Goal: Communication & Community: Answer question/provide support

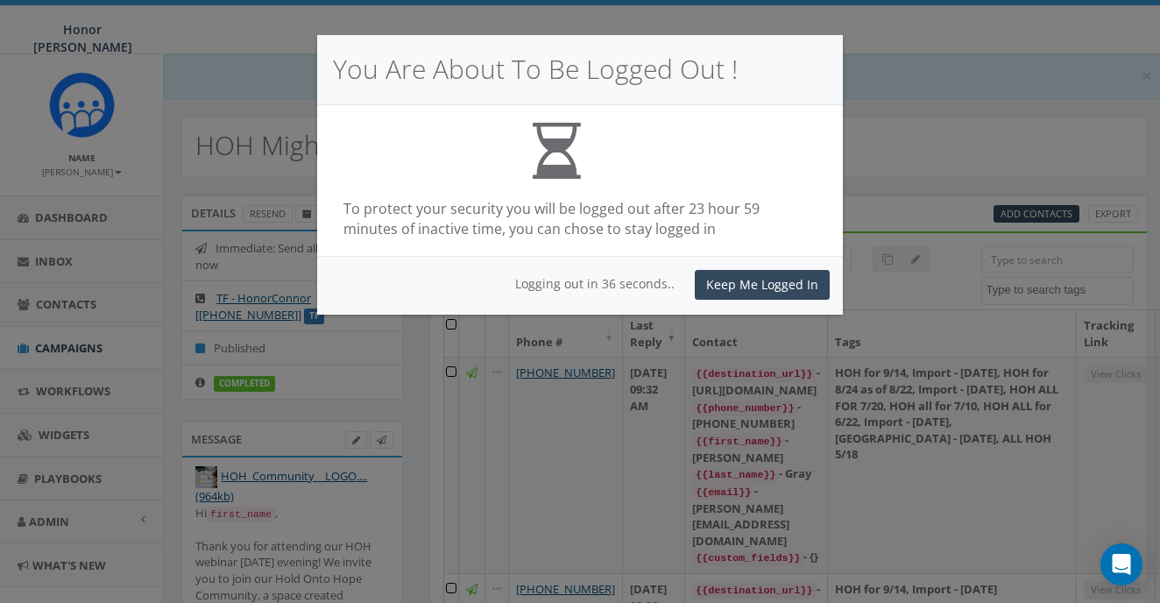
select select
click at [793, 270] on button "Keep Me Logged In" at bounding box center [762, 285] width 135 height 30
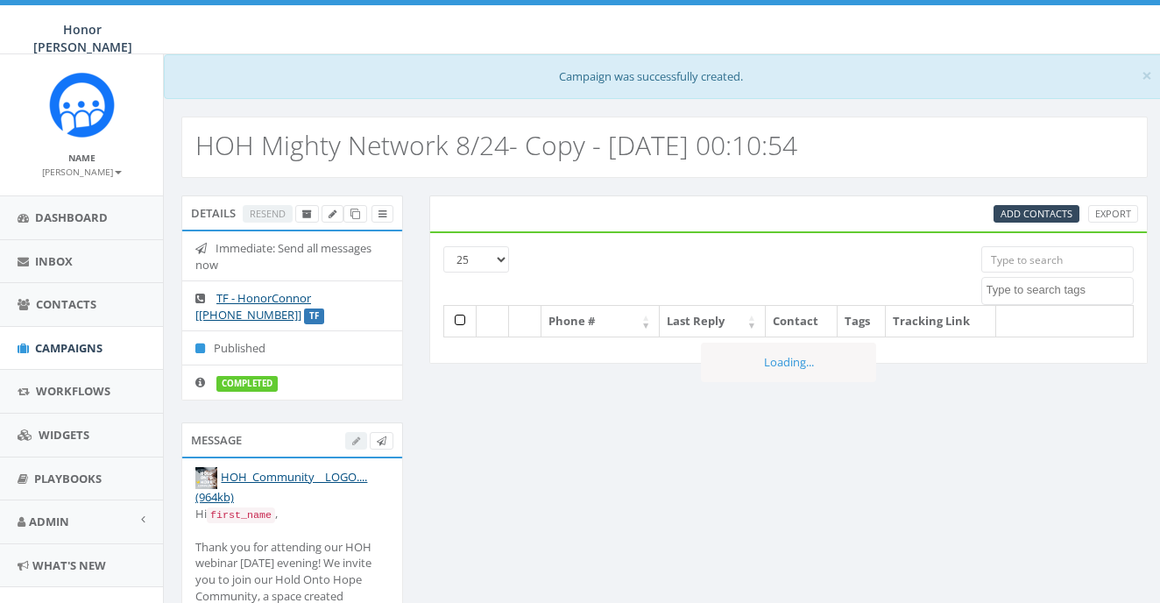
select select
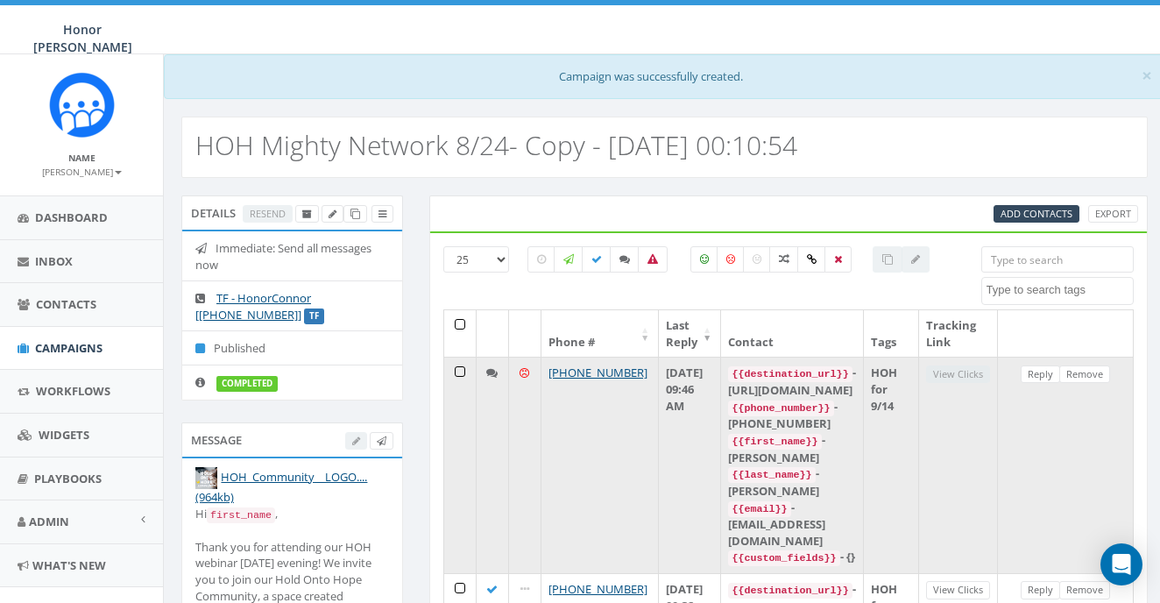
click at [486, 374] on icon at bounding box center [491, 372] width 11 height 11
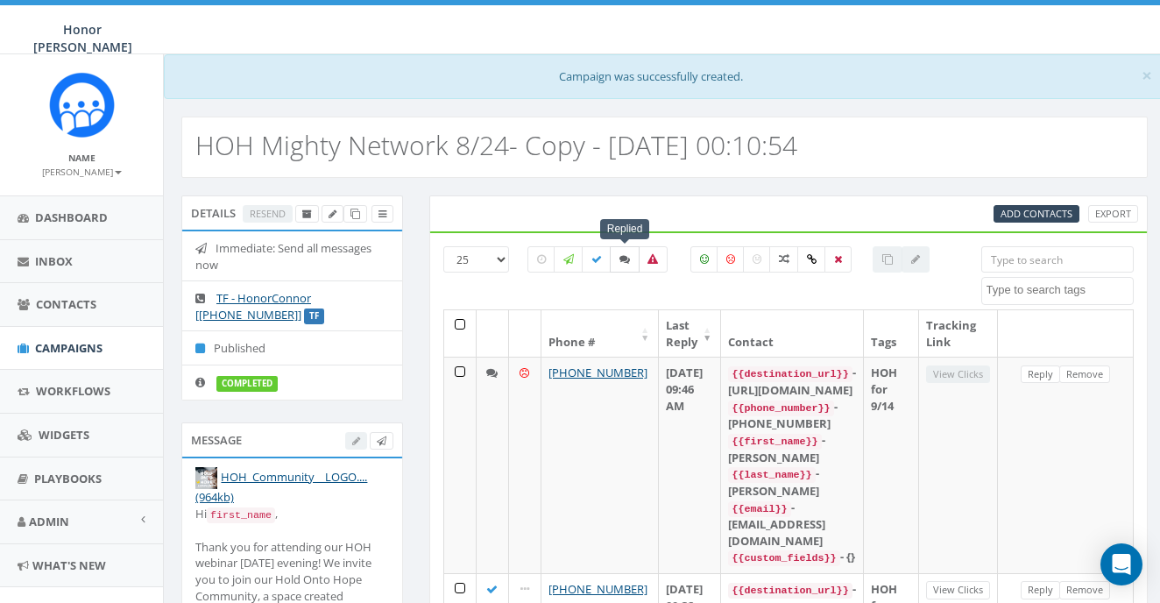
click at [623, 270] on label at bounding box center [625, 259] width 30 height 26
checkbox input "true"
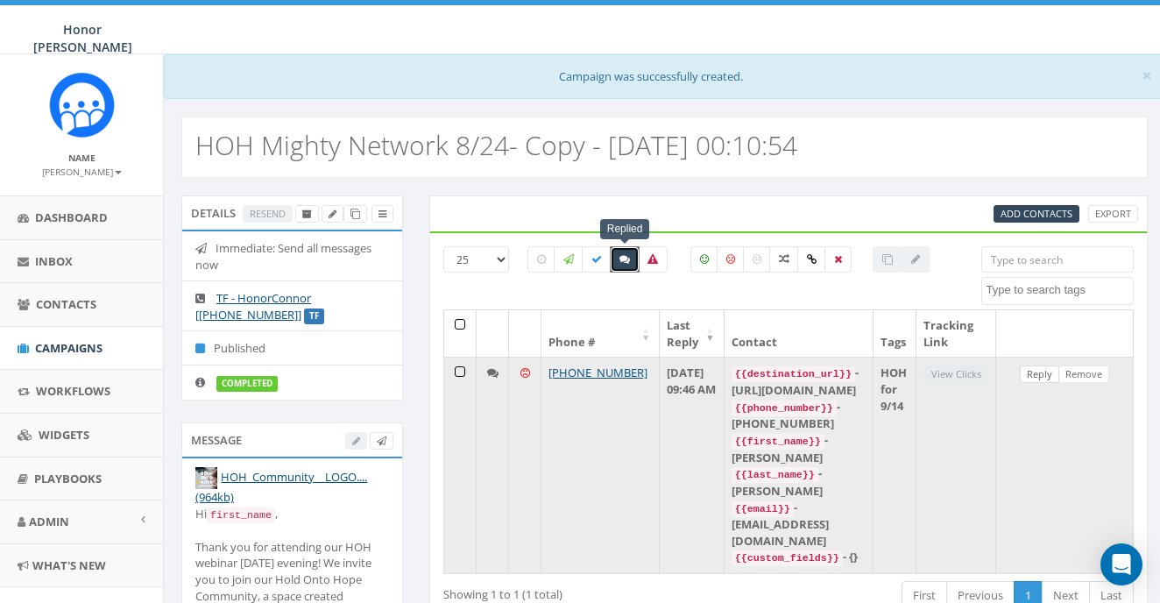
click at [1053, 371] on link "Reply" at bounding box center [1039, 374] width 39 height 18
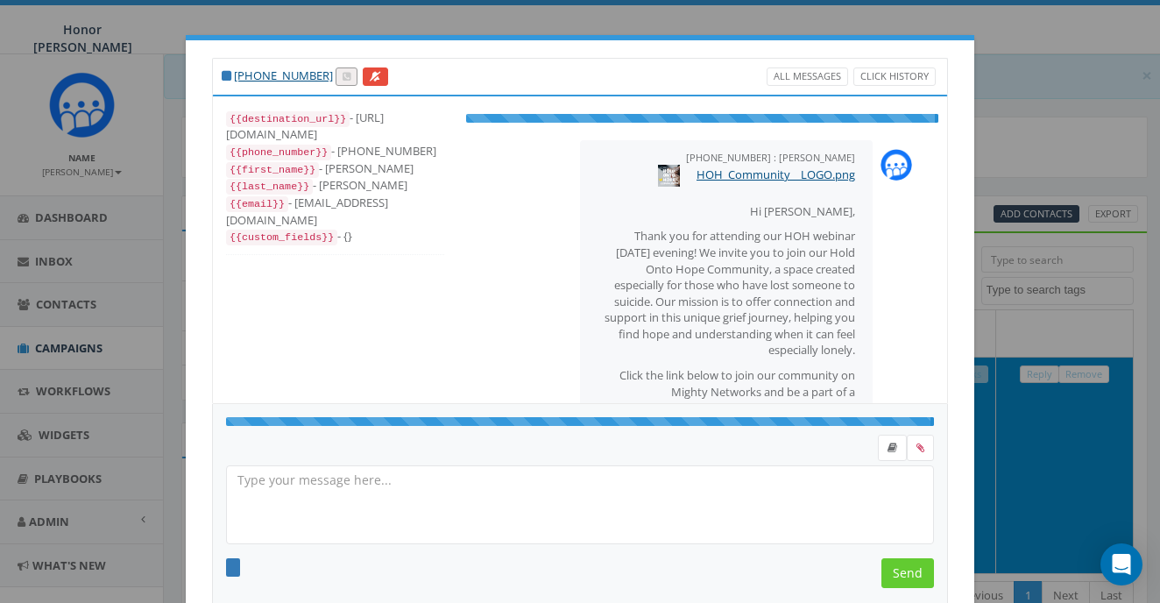
select select "HOH for 9/14"
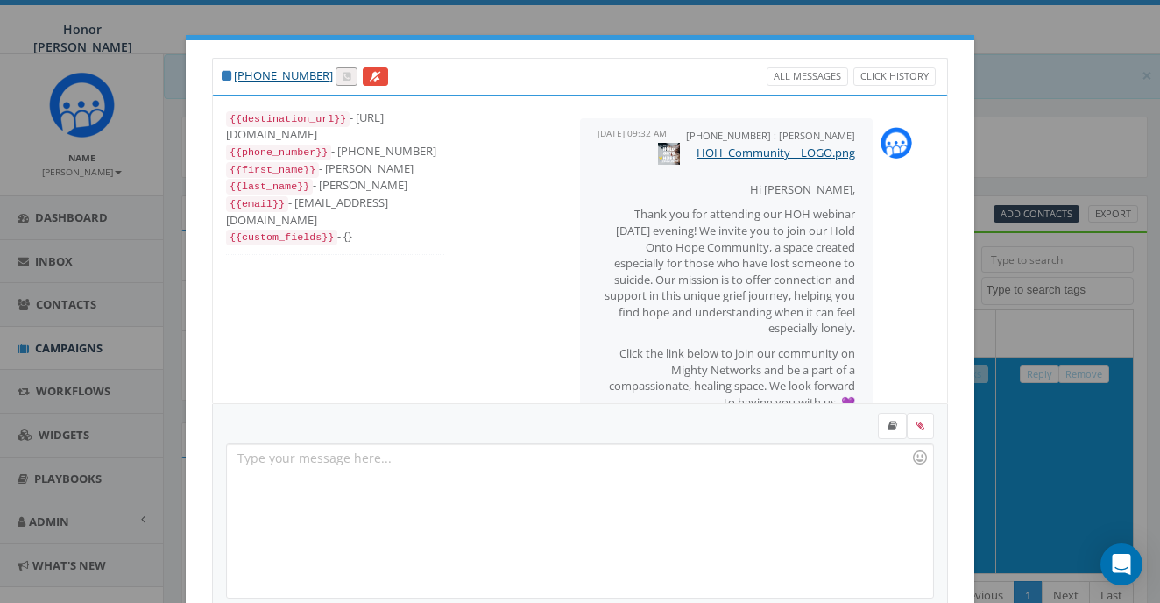
scroll to position [164, 0]
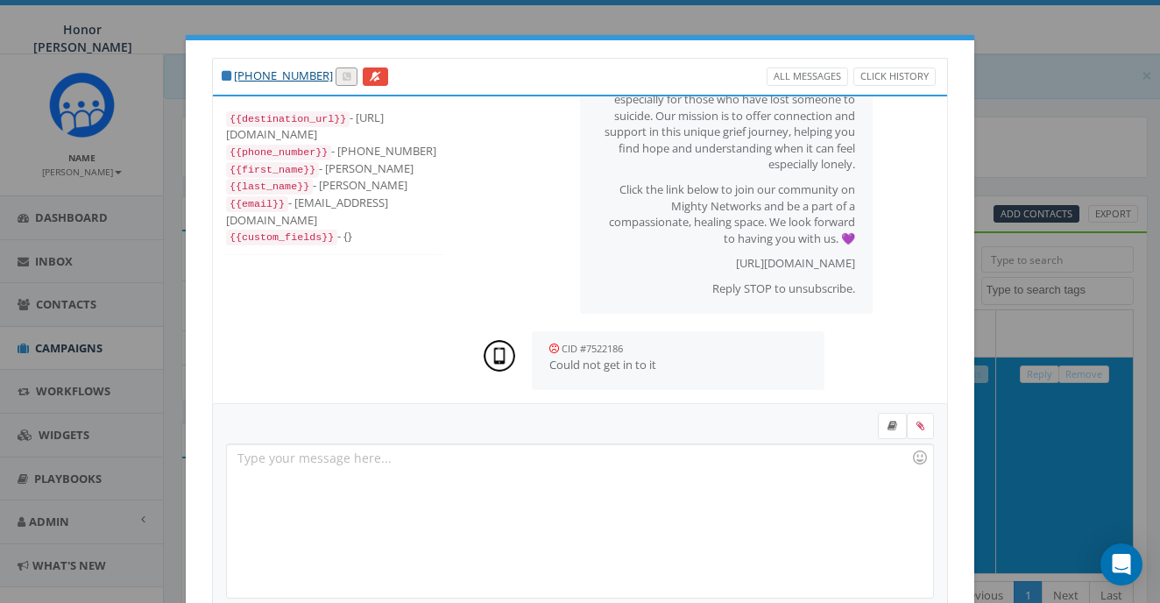
click at [414, 471] on div at bounding box center [579, 520] width 705 height 153
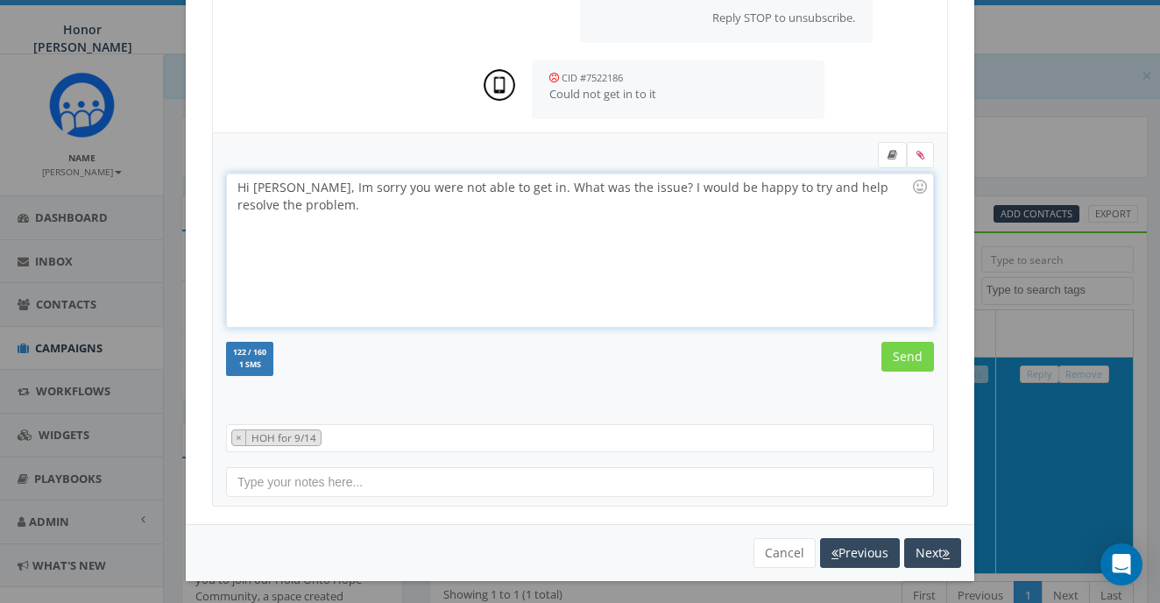
scroll to position [270, 0]
click at [910, 359] on input "Send" at bounding box center [907, 358] width 53 height 30
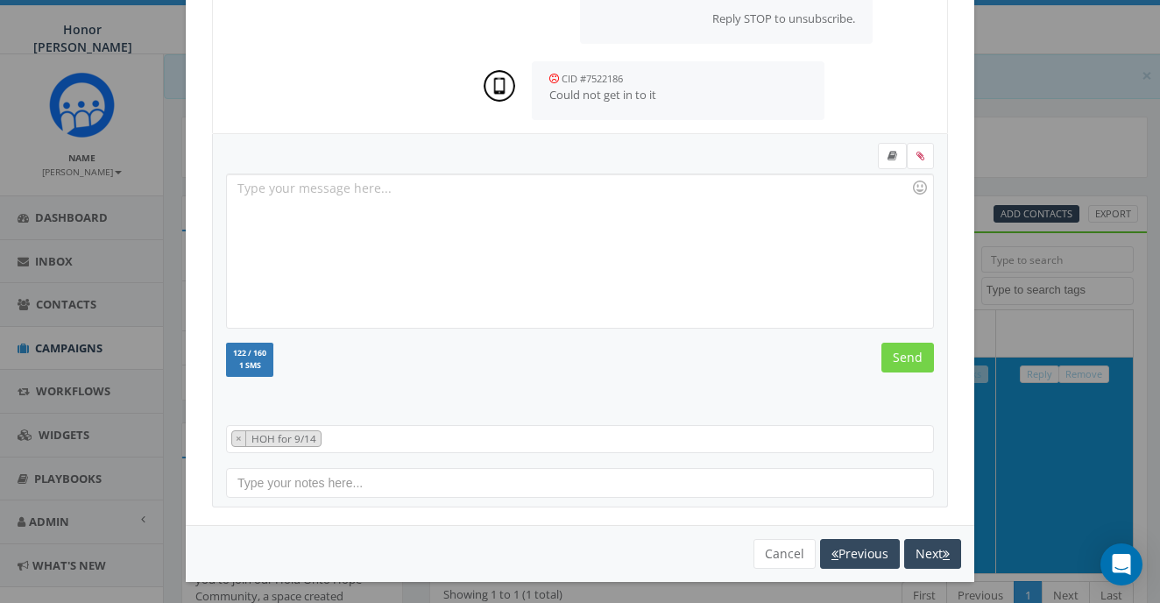
scroll to position [271, 0]
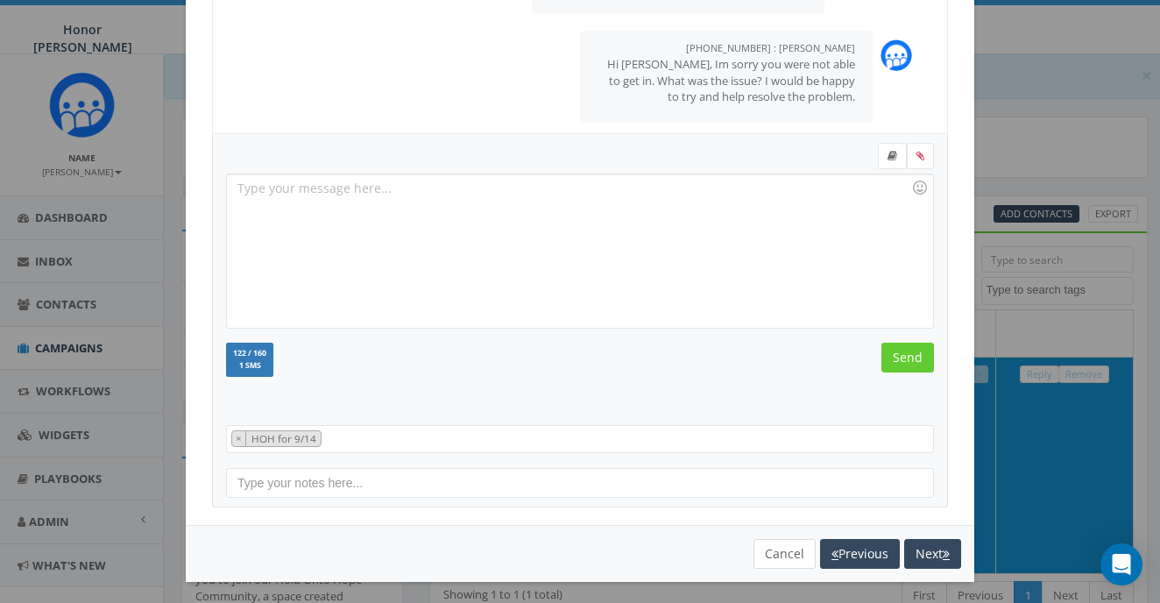
click at [792, 547] on button "Cancel" at bounding box center [784, 554] width 62 height 30
